Goal: Task Accomplishment & Management: Use online tool/utility

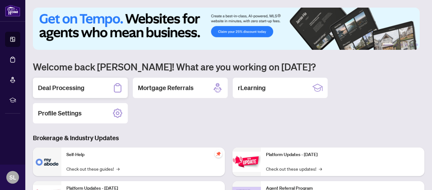
click at [58, 85] on h2 "Deal Processing" at bounding box center [61, 87] width 47 height 9
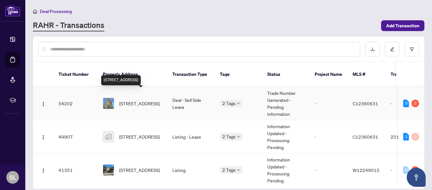
click at [134, 100] on span "[STREET_ADDRESS]" at bounding box center [139, 103] width 41 height 7
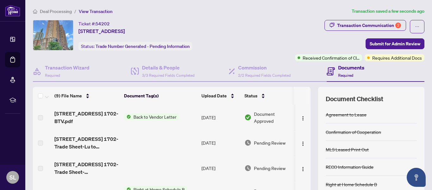
click at [146, 116] on span "Back to Vendor Letter" at bounding box center [155, 116] width 48 height 7
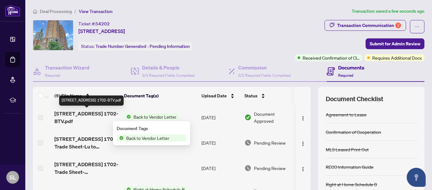
click at [83, 113] on span "[STREET_ADDRESS] 1702-BTV.pdf" at bounding box center [86, 117] width 65 height 15
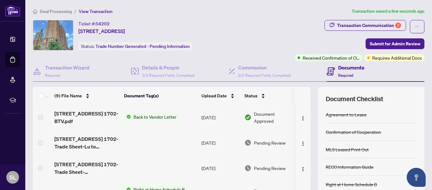
click at [135, 115] on span "Back to Vendor Letter" at bounding box center [155, 116] width 48 height 7
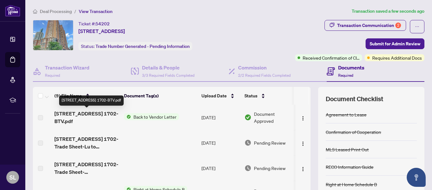
click at [56, 114] on span "[STREET_ADDRESS] 1702-BTV.pdf" at bounding box center [86, 117] width 65 height 15
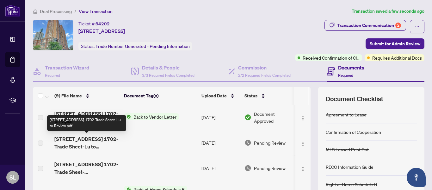
click at [65, 142] on span "[STREET_ADDRESS] 1702-Trade Sheet-Lu to Review.pdf" at bounding box center [86, 142] width 65 height 15
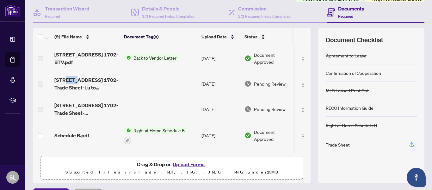
scroll to position [63, 0]
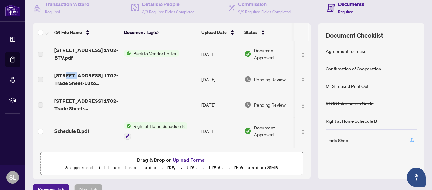
click at [409, 137] on icon "button" at bounding box center [412, 140] width 6 height 6
click at [336, 140] on div "Trade Sheet" at bounding box center [338, 139] width 24 height 7
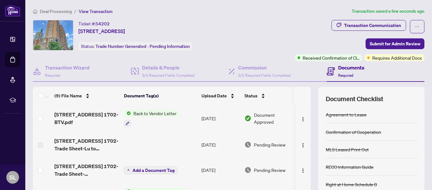
click at [150, 111] on span "Back to Vendor Letter" at bounding box center [155, 113] width 48 height 7
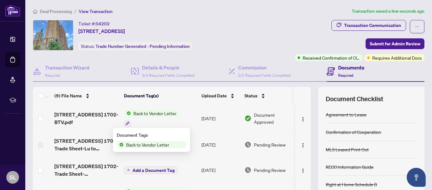
click at [150, 144] on span "Back to Vendor Letter" at bounding box center [148, 144] width 48 height 7
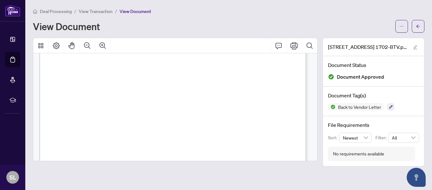
scroll to position [251, 0]
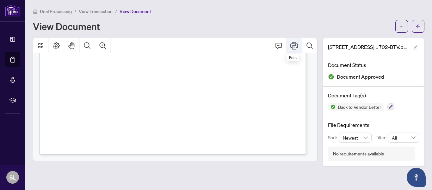
click at [294, 44] on icon "Print" at bounding box center [295, 46] width 8 height 8
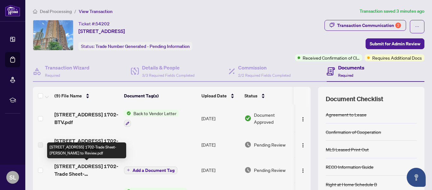
click at [100, 168] on span "[STREET_ADDRESS] 1702-Trade Sheet-[PERSON_NAME] to Review.pdf" at bounding box center [86, 169] width 65 height 15
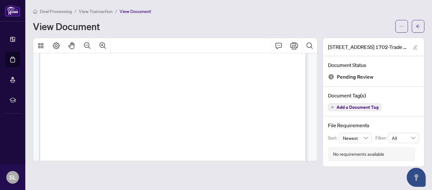
scroll to position [251, 0]
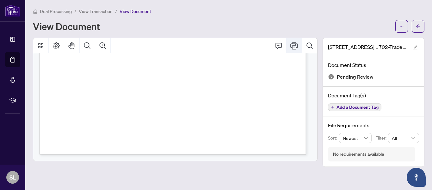
click at [293, 46] on icon "Print" at bounding box center [295, 46] width 8 height 8
